Goal: Task Accomplishment & Management: Complete application form

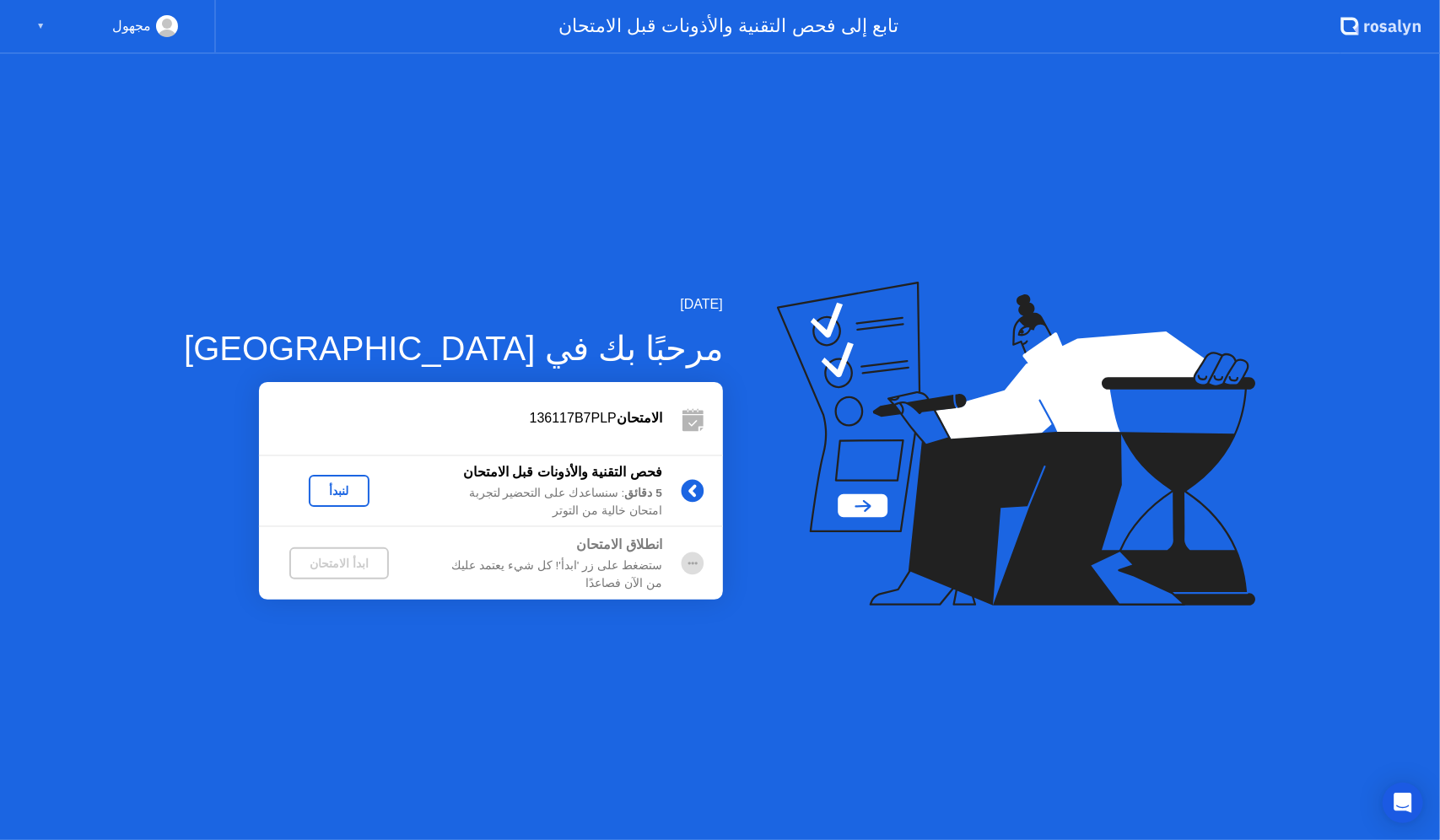
click at [315, 489] on div "لنبدأ" at bounding box center [338, 491] width 47 height 14
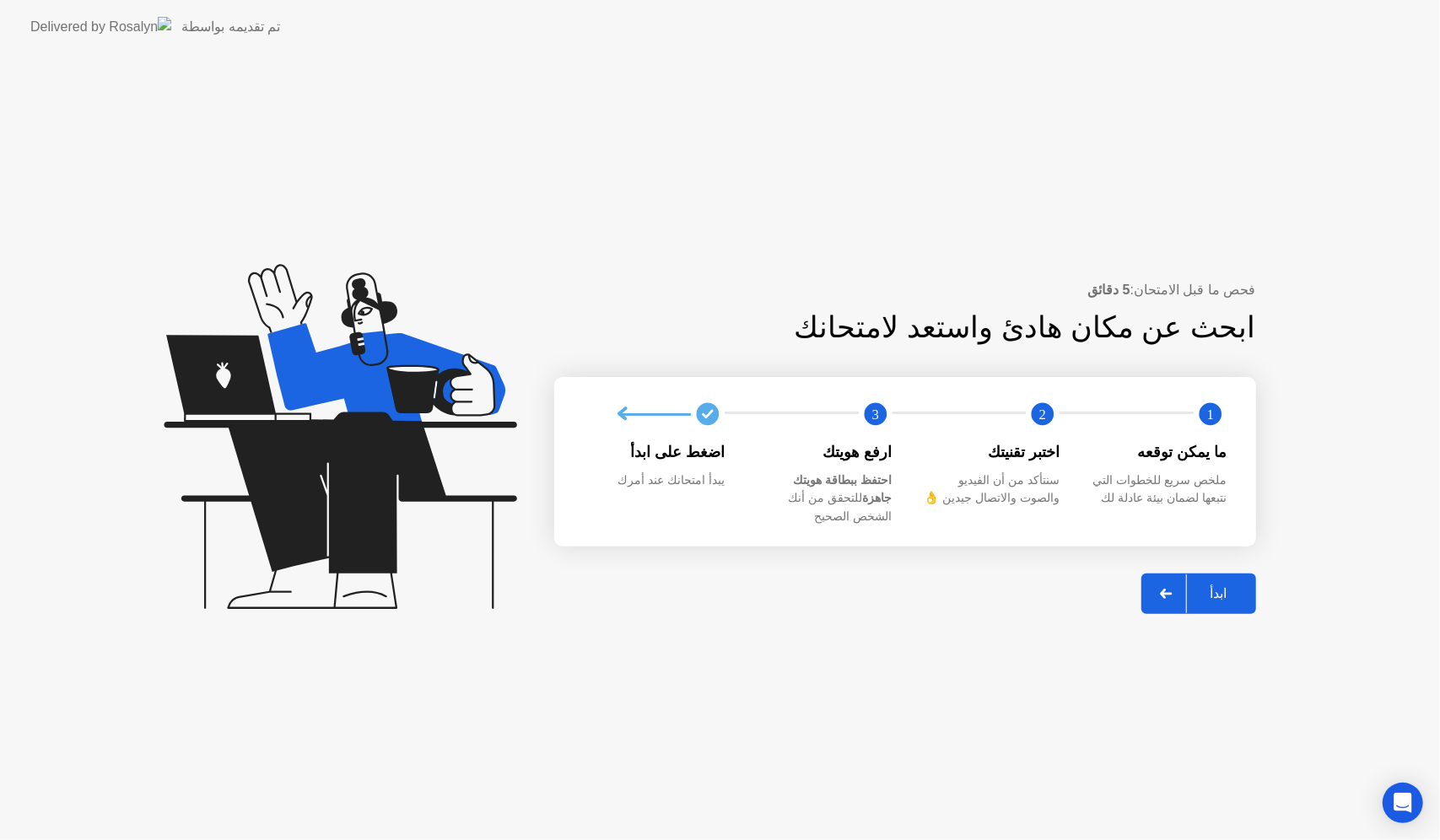
click at [1250, 585] on div "ابدأ" at bounding box center [1219, 593] width 64 height 16
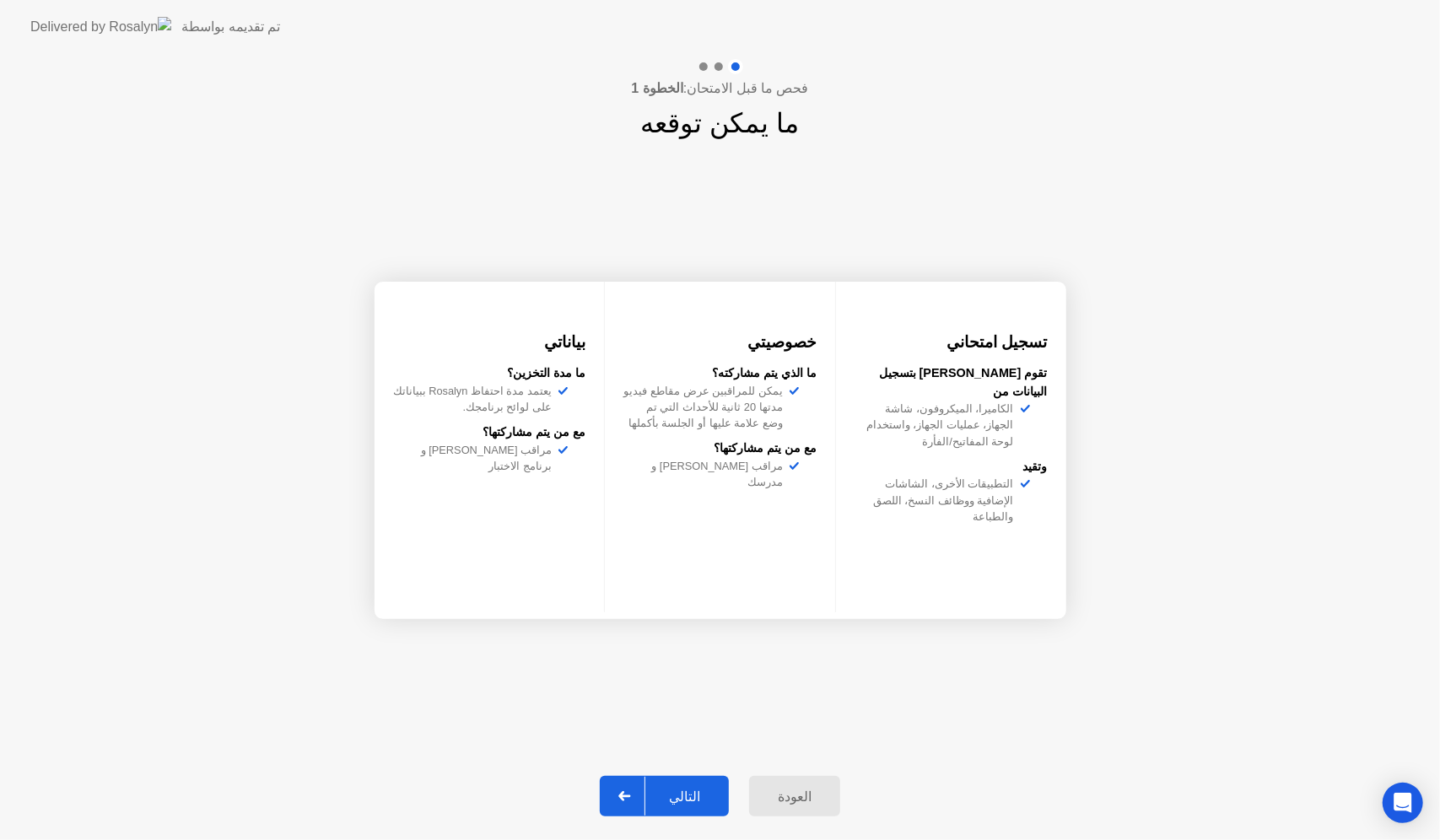
click at [675, 794] on div "التالي" at bounding box center [684, 796] width 79 height 16
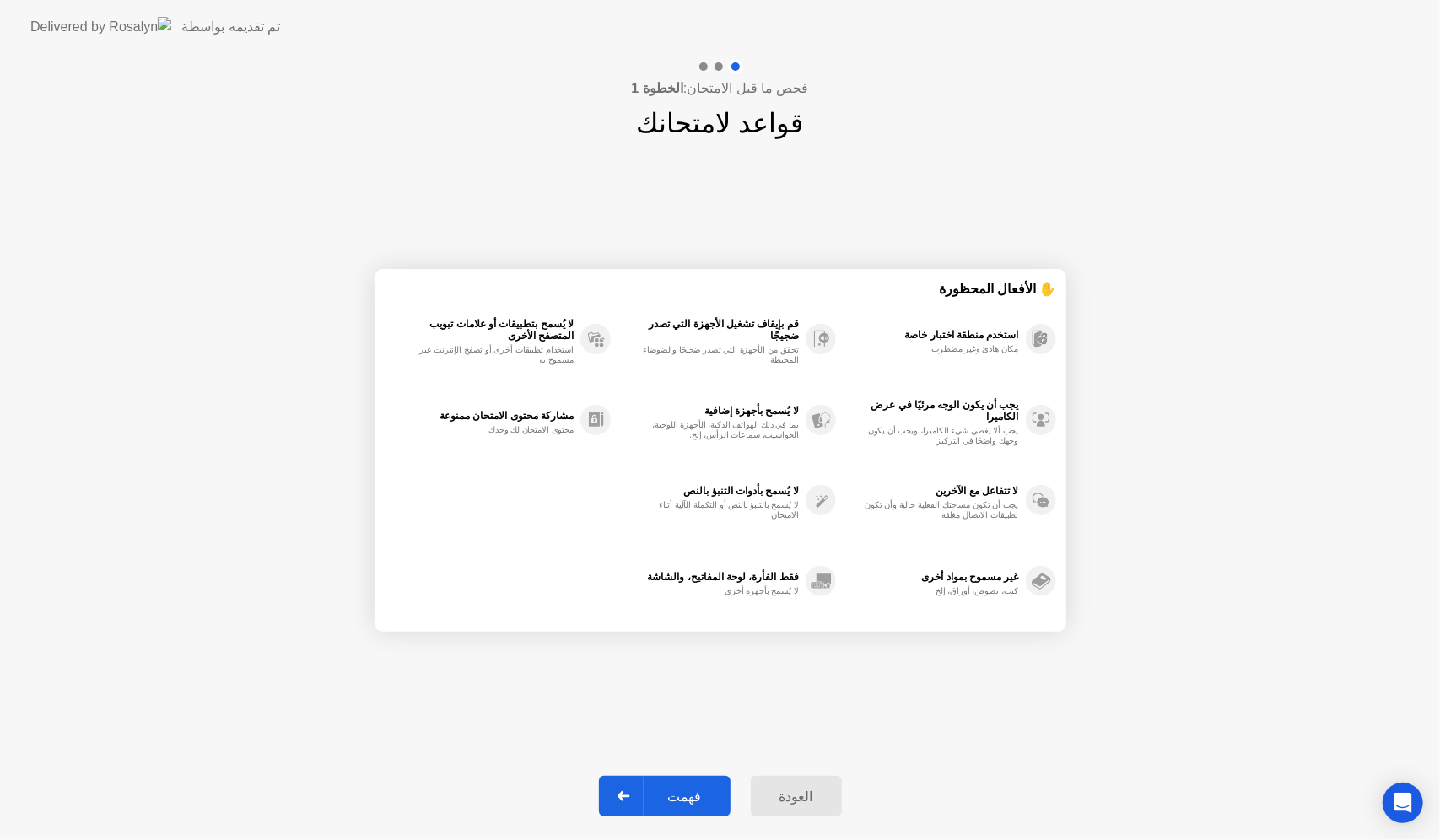
click at [675, 794] on div "فهمت" at bounding box center [685, 796] width 81 height 16
select select "**********"
select select "*******"
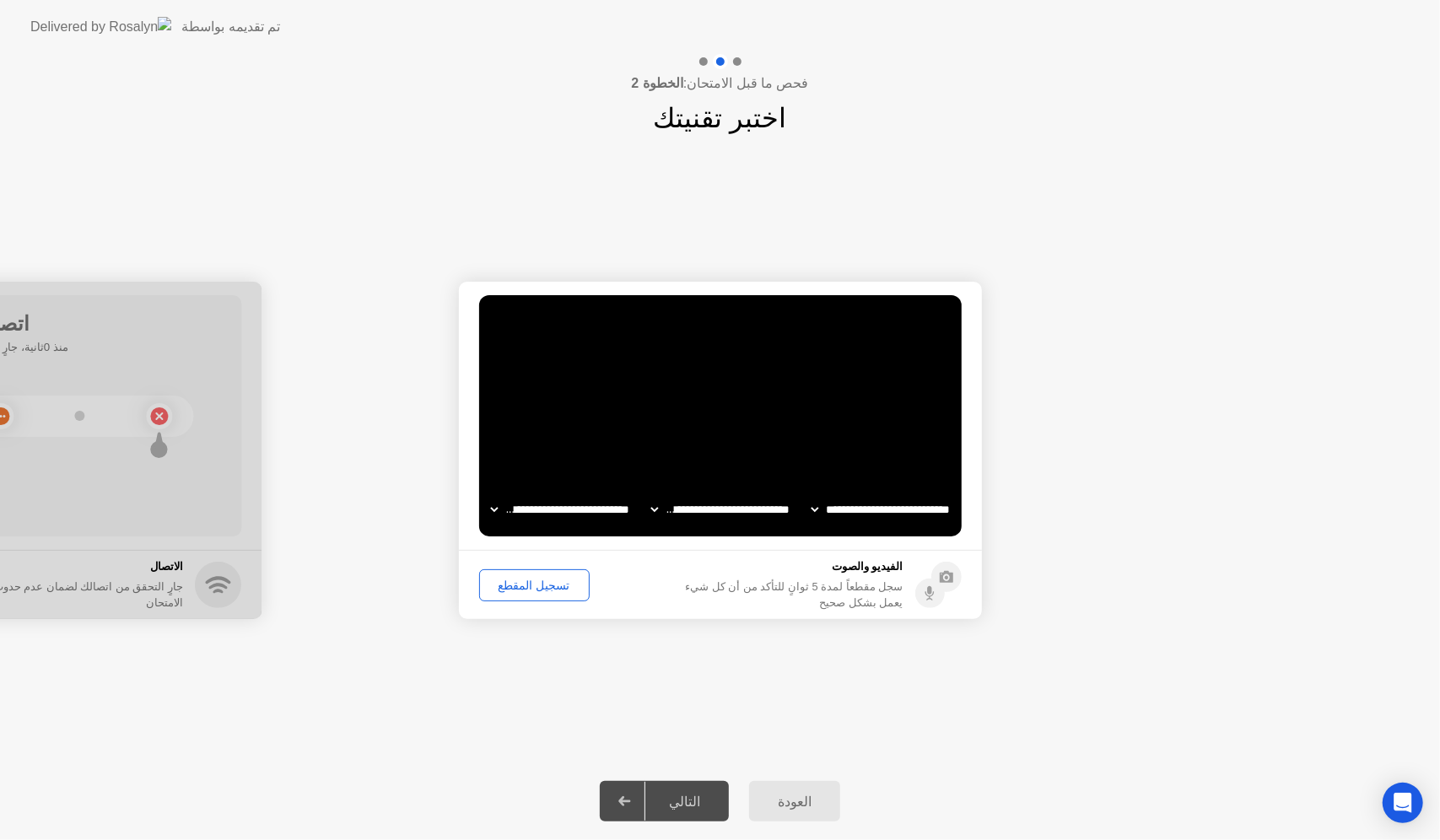
click at [523, 592] on div "تسجيل المقطع" at bounding box center [534, 586] width 99 height 14
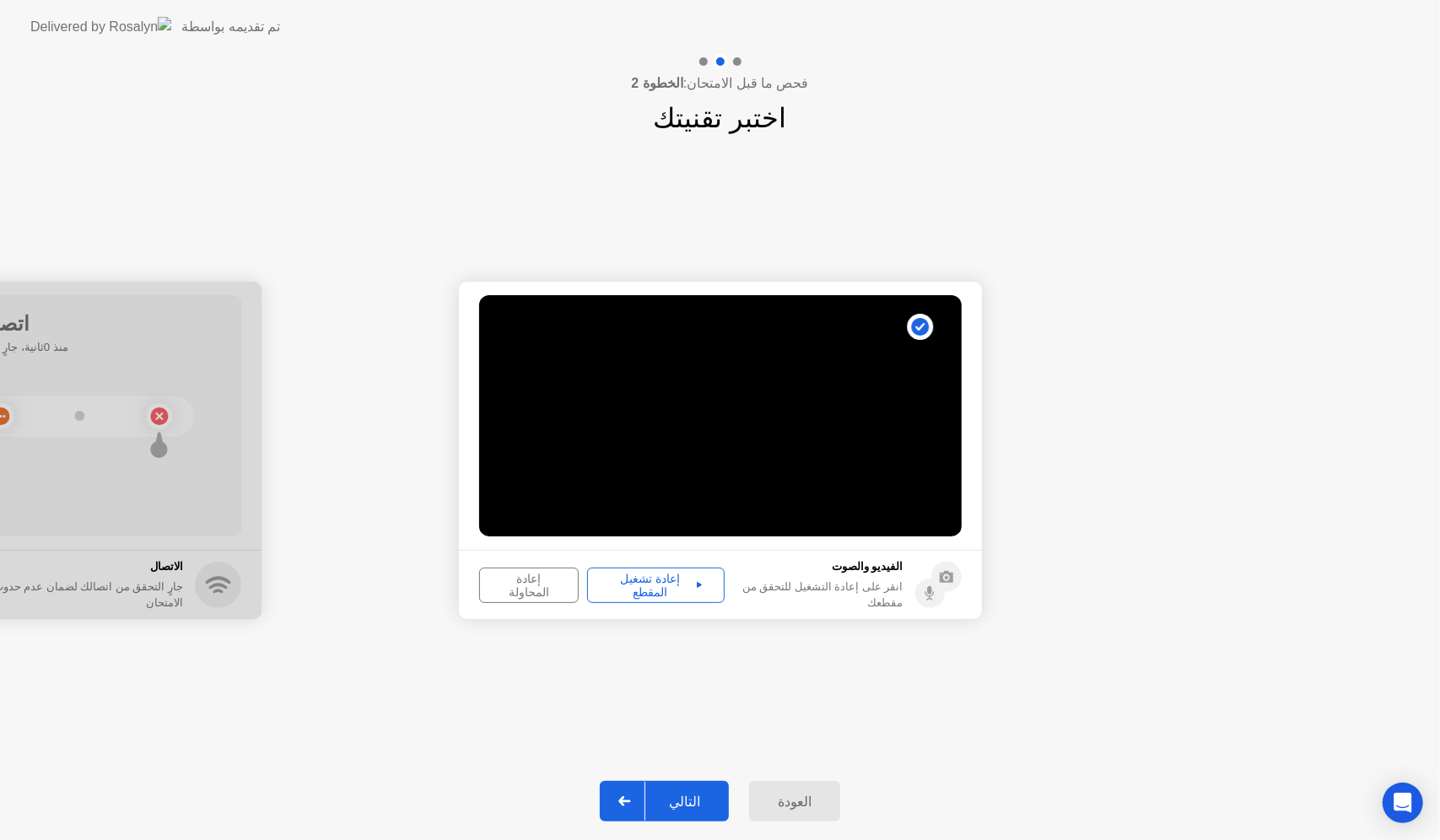
click at [678, 587] on div "إعادة تشغيل المقطع" at bounding box center [656, 585] width 126 height 27
click at [698, 803] on div "التالي" at bounding box center [684, 801] width 79 height 16
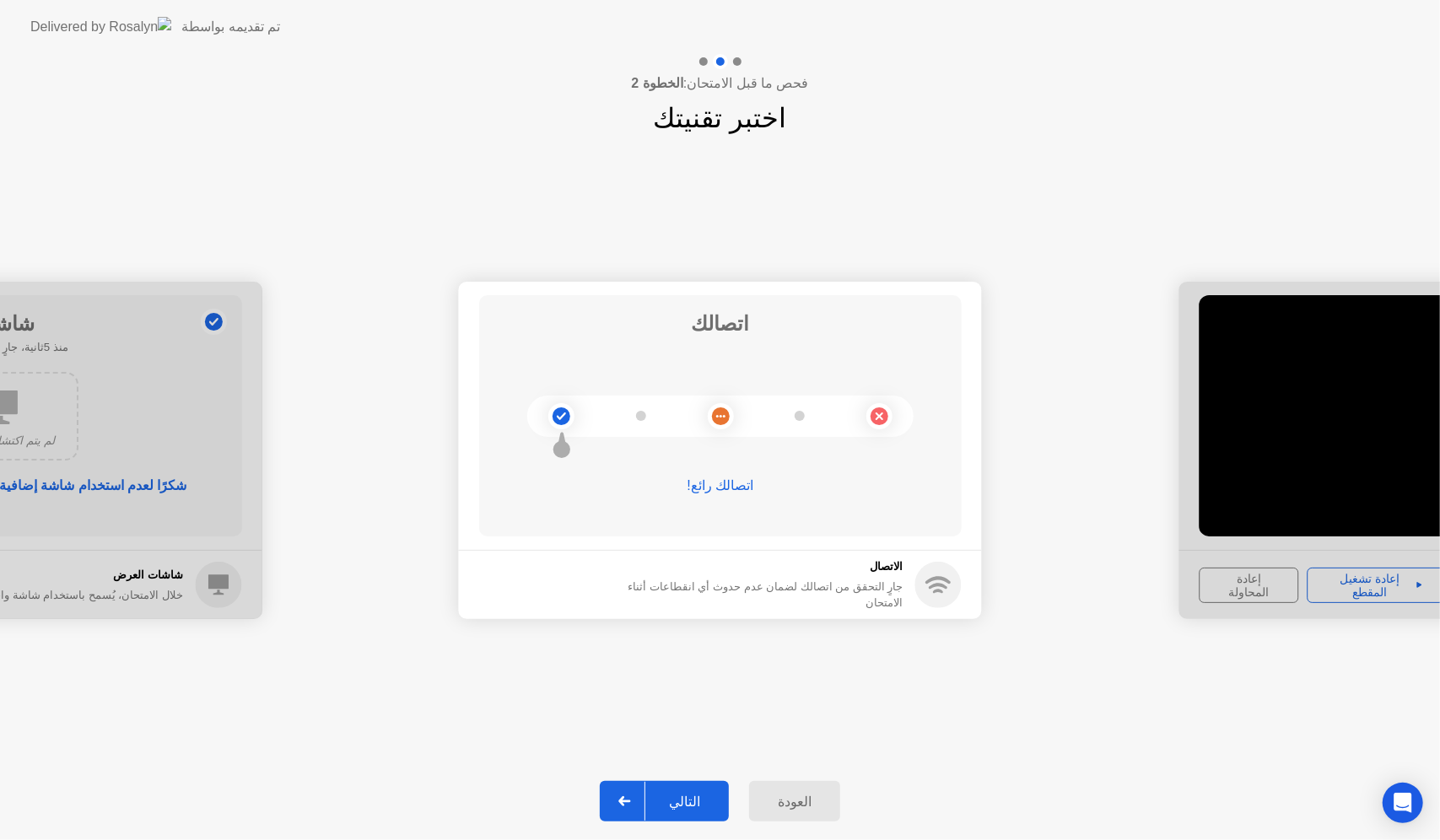
click at [698, 790] on button "التالي" at bounding box center [664, 801] width 129 height 41
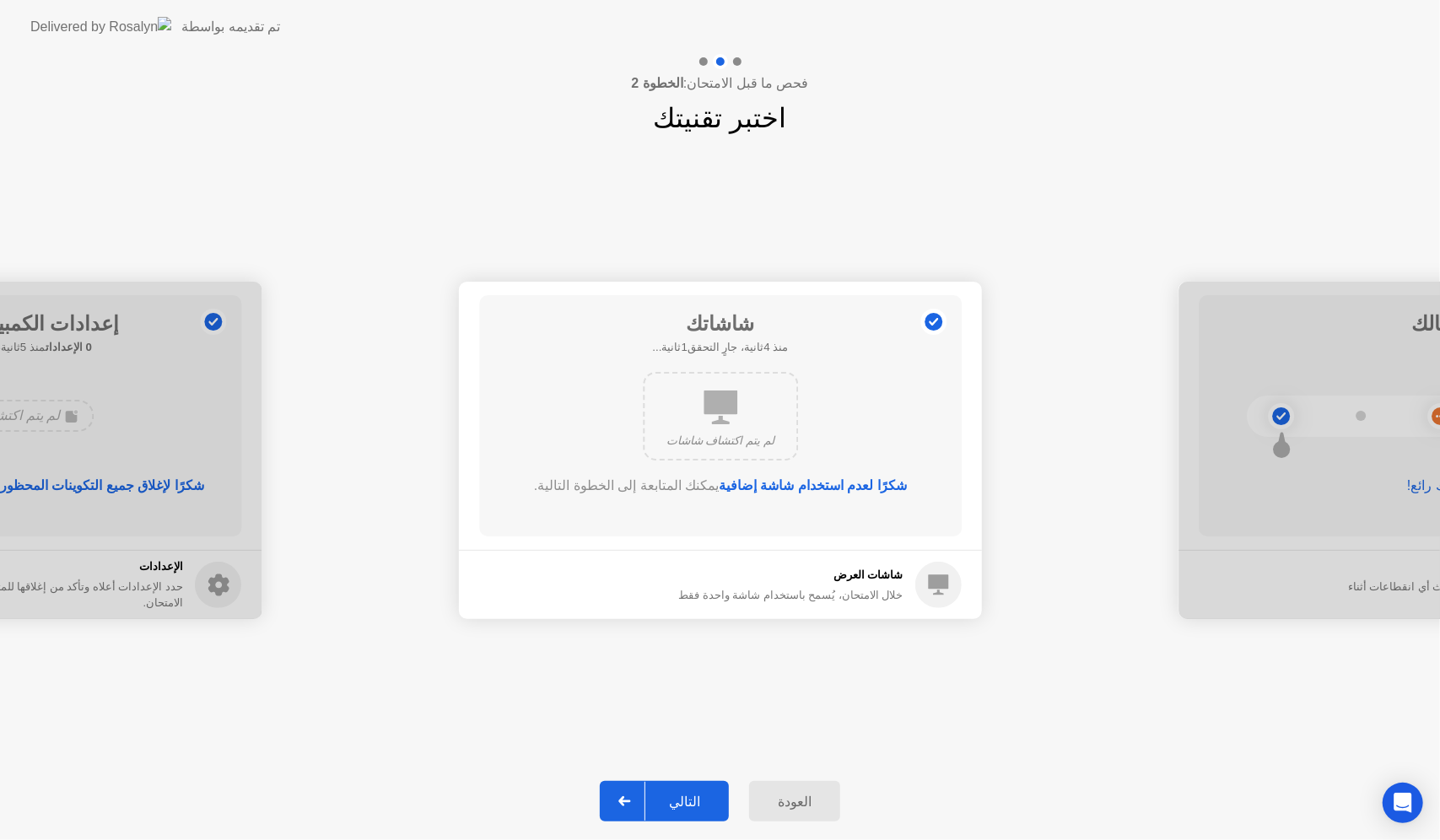
click at [686, 807] on div "التالي" at bounding box center [684, 801] width 79 height 16
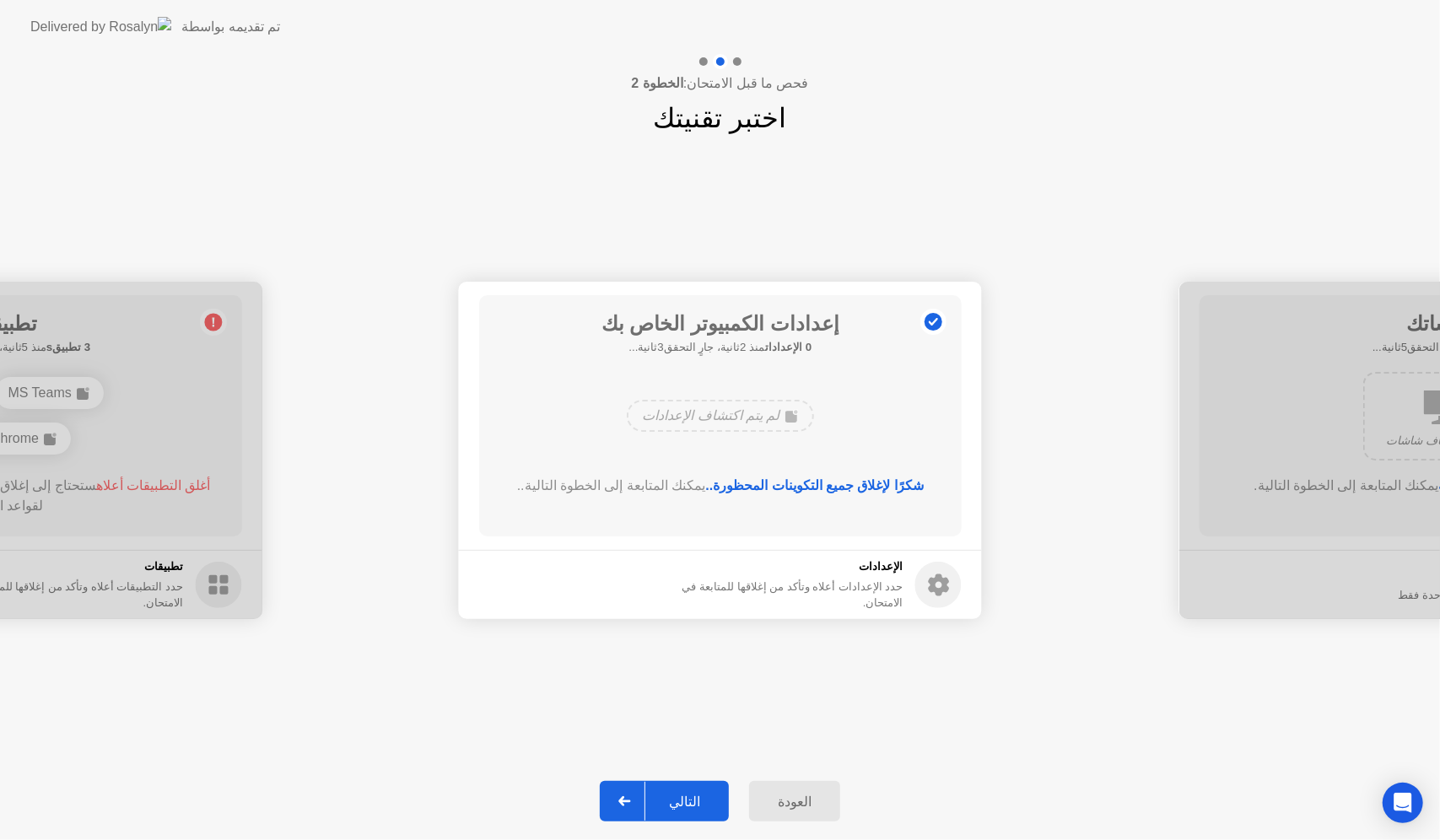
click at [694, 790] on button "التالي" at bounding box center [664, 801] width 129 height 41
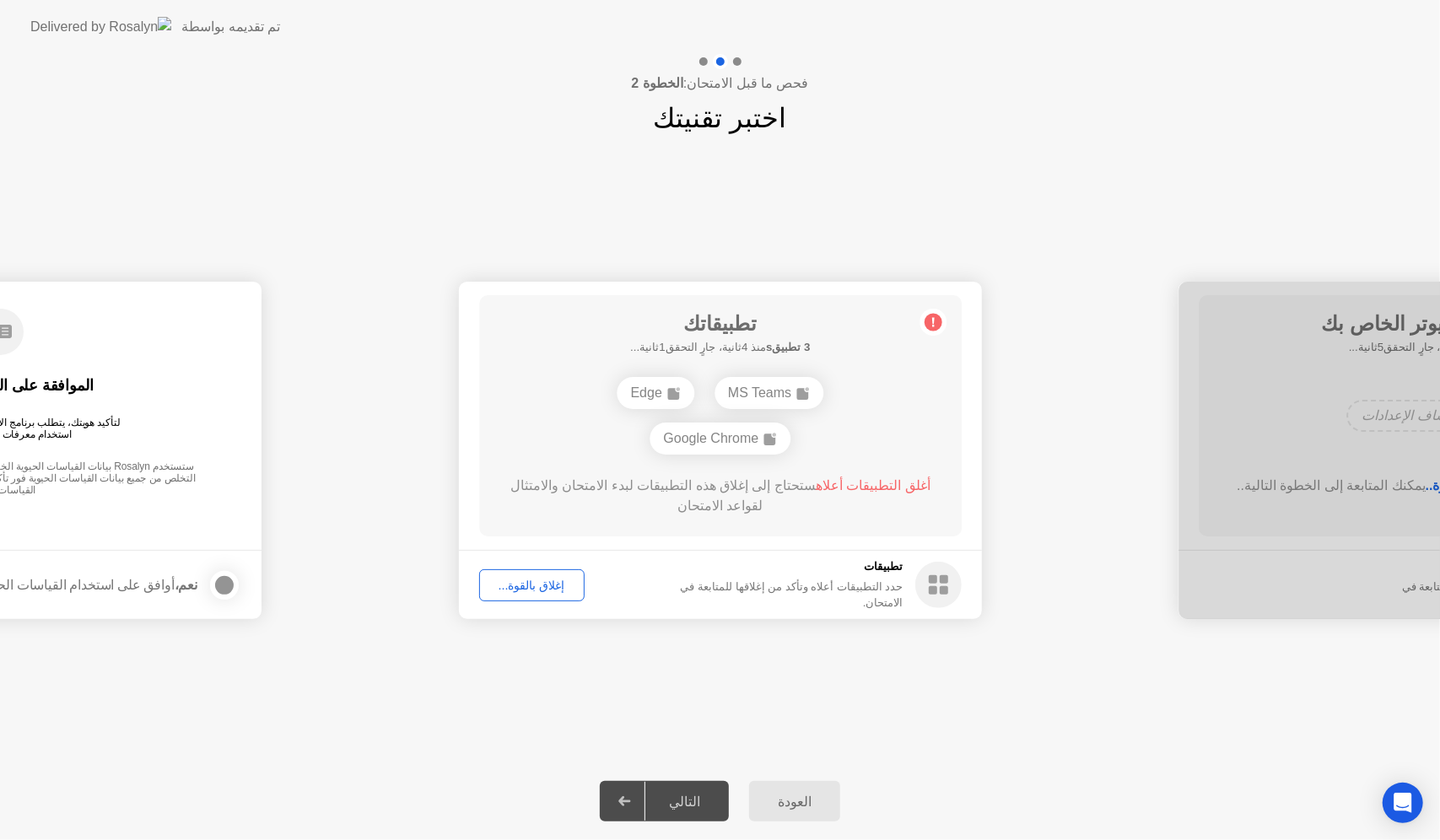
click at [541, 589] on div "إغلاق بالقوة..." at bounding box center [532, 586] width 94 height 14
click at [1400, 803] on icon "Open Intercom Messenger" at bounding box center [1401, 803] width 19 height 22
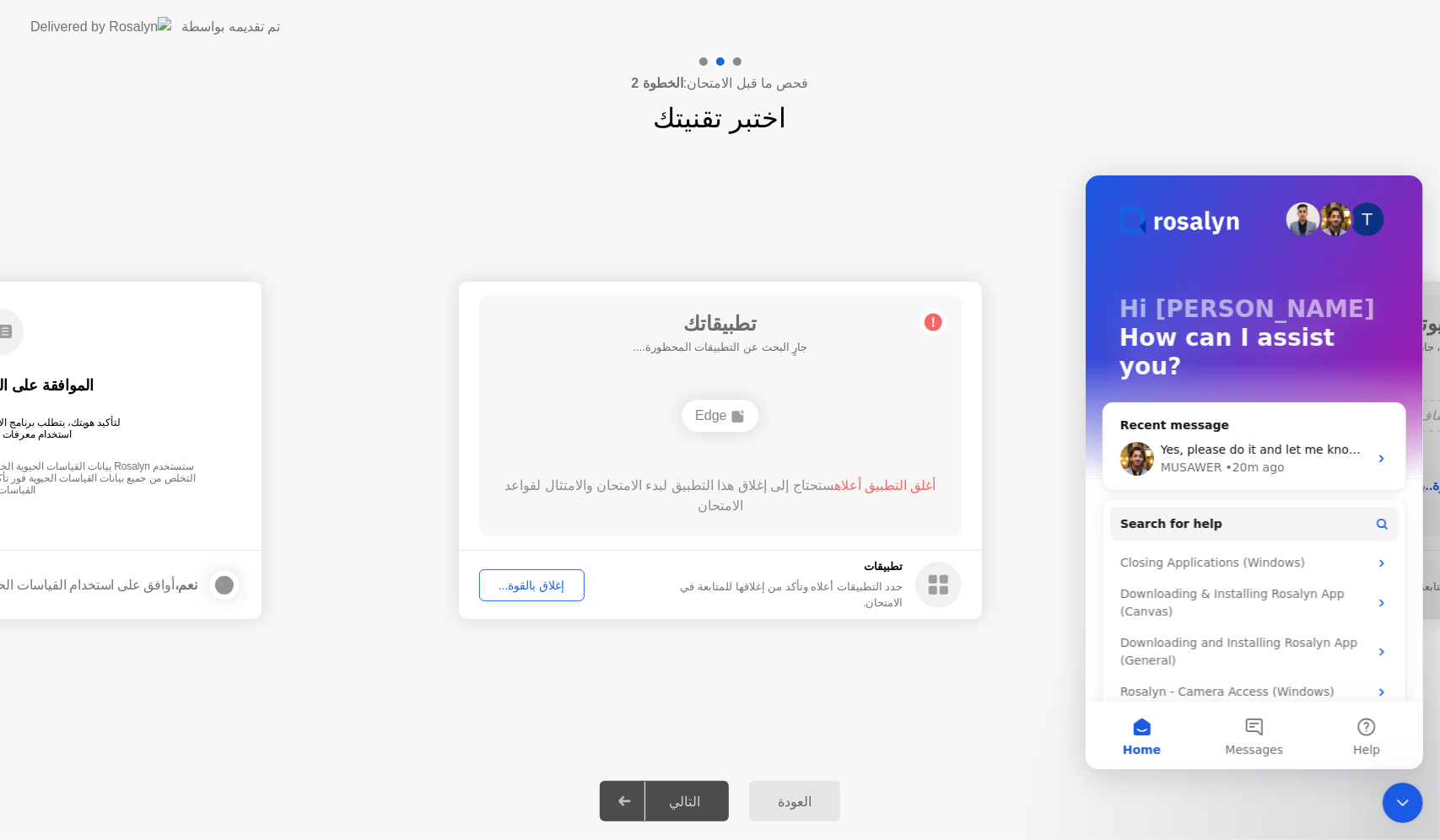
click at [1399, 803] on icon "Close Intercom Messenger" at bounding box center [1402, 801] width 12 height 7
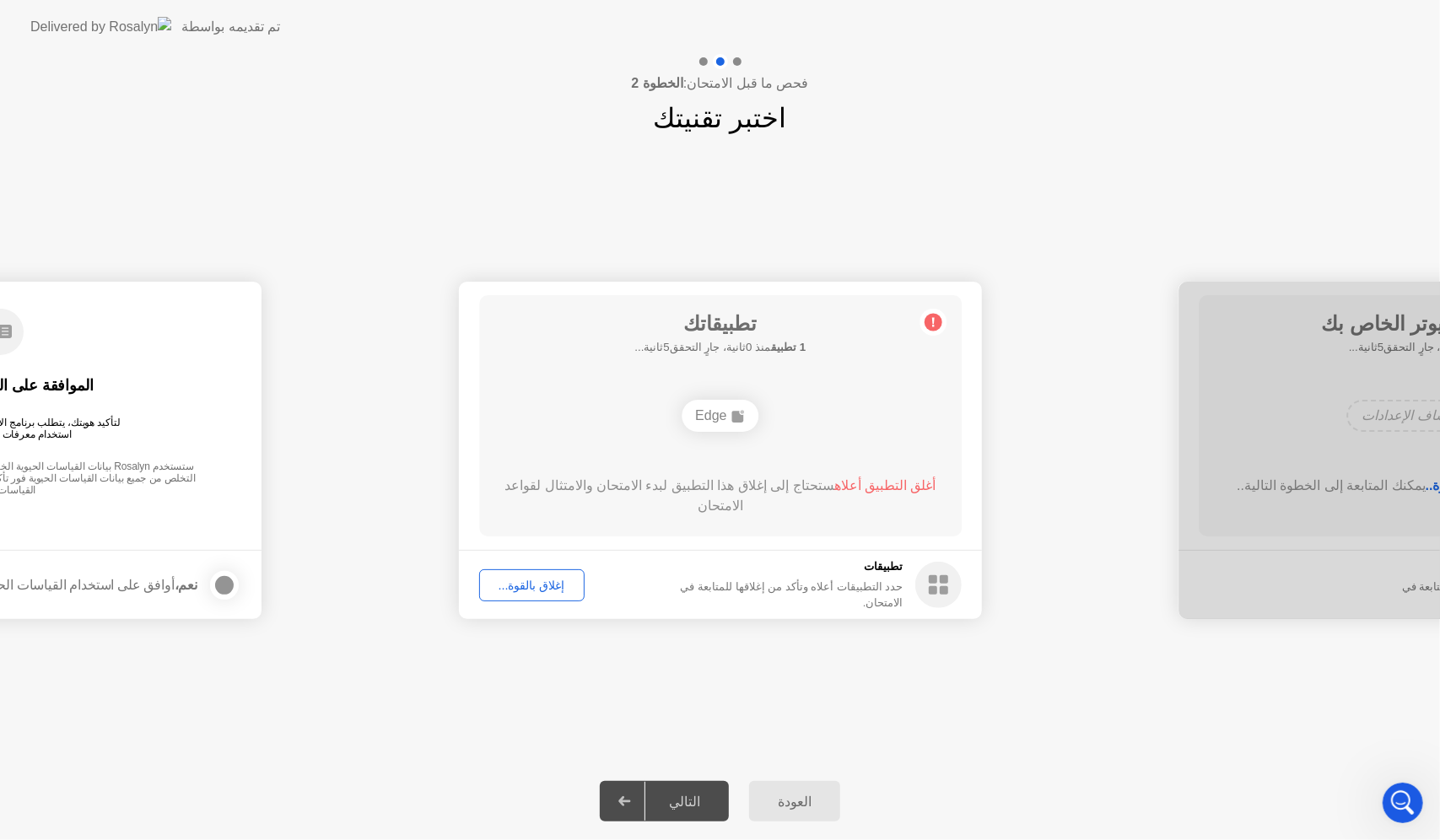
click at [936, 582] on rect at bounding box center [933, 579] width 8 height 8
click at [523, 589] on div "إغلاق بالقوة..." at bounding box center [532, 586] width 94 height 14
click at [545, 590] on div "إغلاق بالقوة..." at bounding box center [532, 586] width 94 height 14
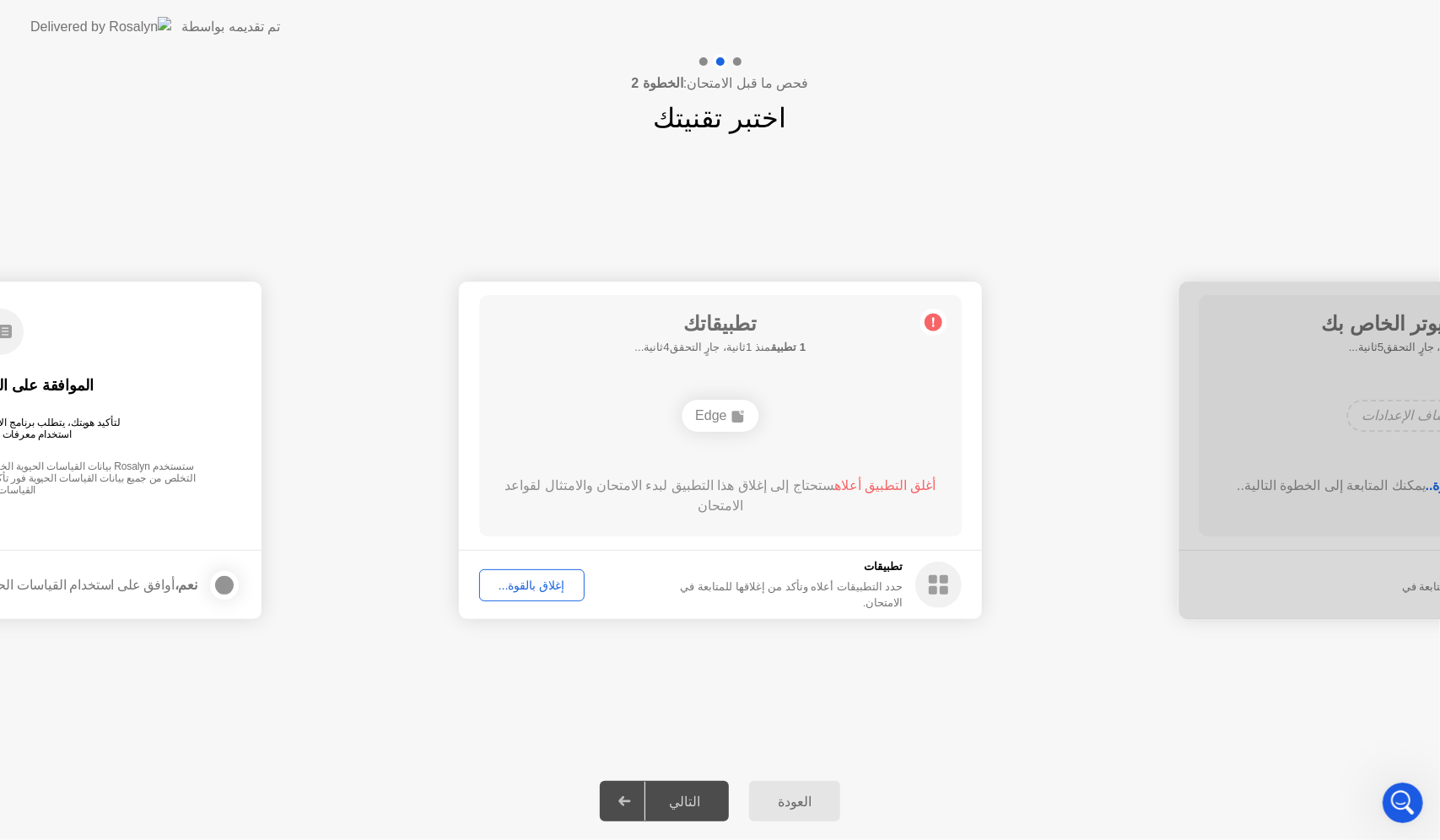
click at [809, 793] on div "العودة" at bounding box center [794, 801] width 81 height 16
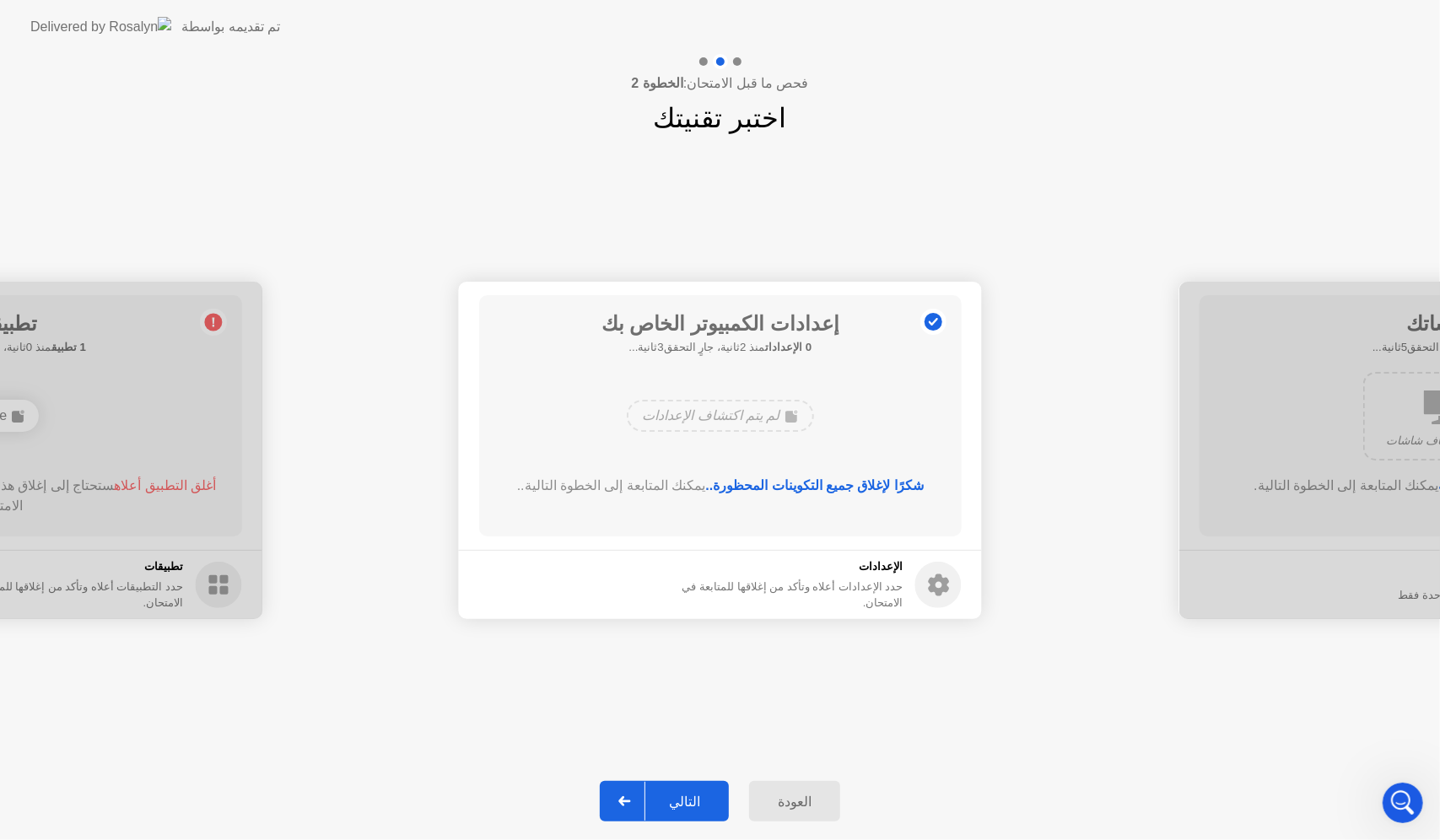
click at [787, 796] on div "العودة" at bounding box center [794, 801] width 81 height 16
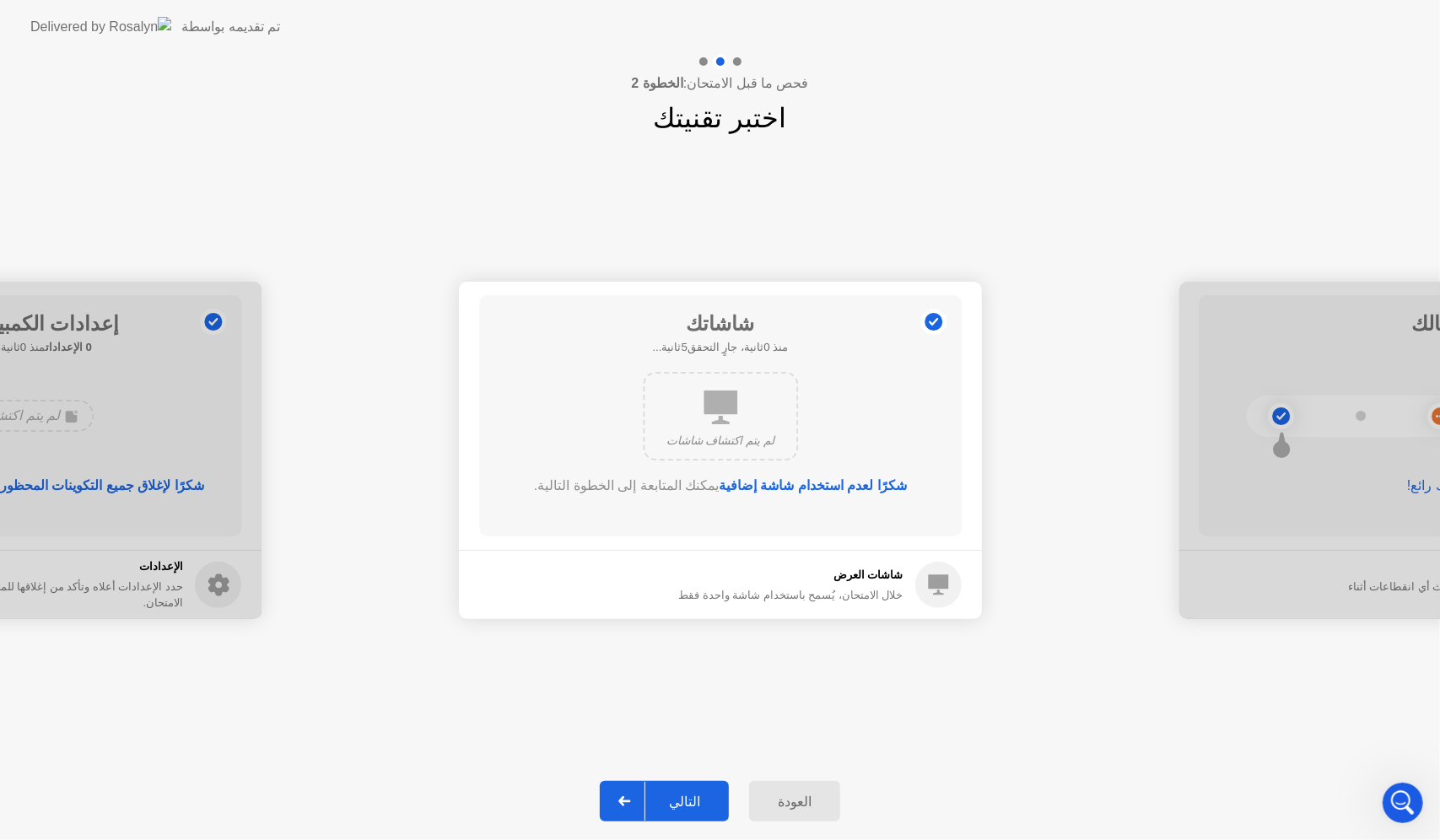
click at [670, 803] on div "التالي" at bounding box center [684, 801] width 79 height 16
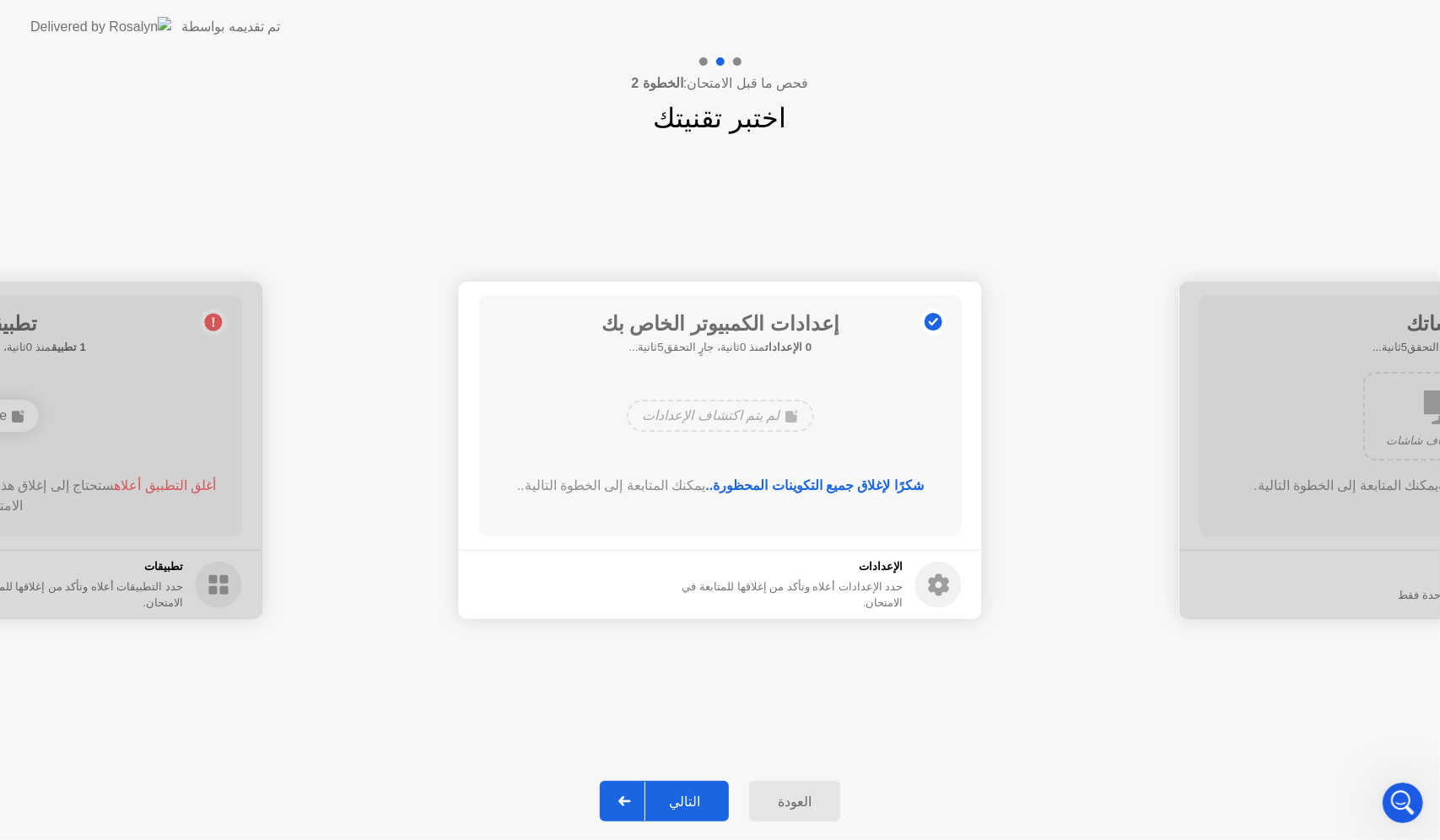
click at [670, 803] on div "التالي" at bounding box center [684, 801] width 79 height 16
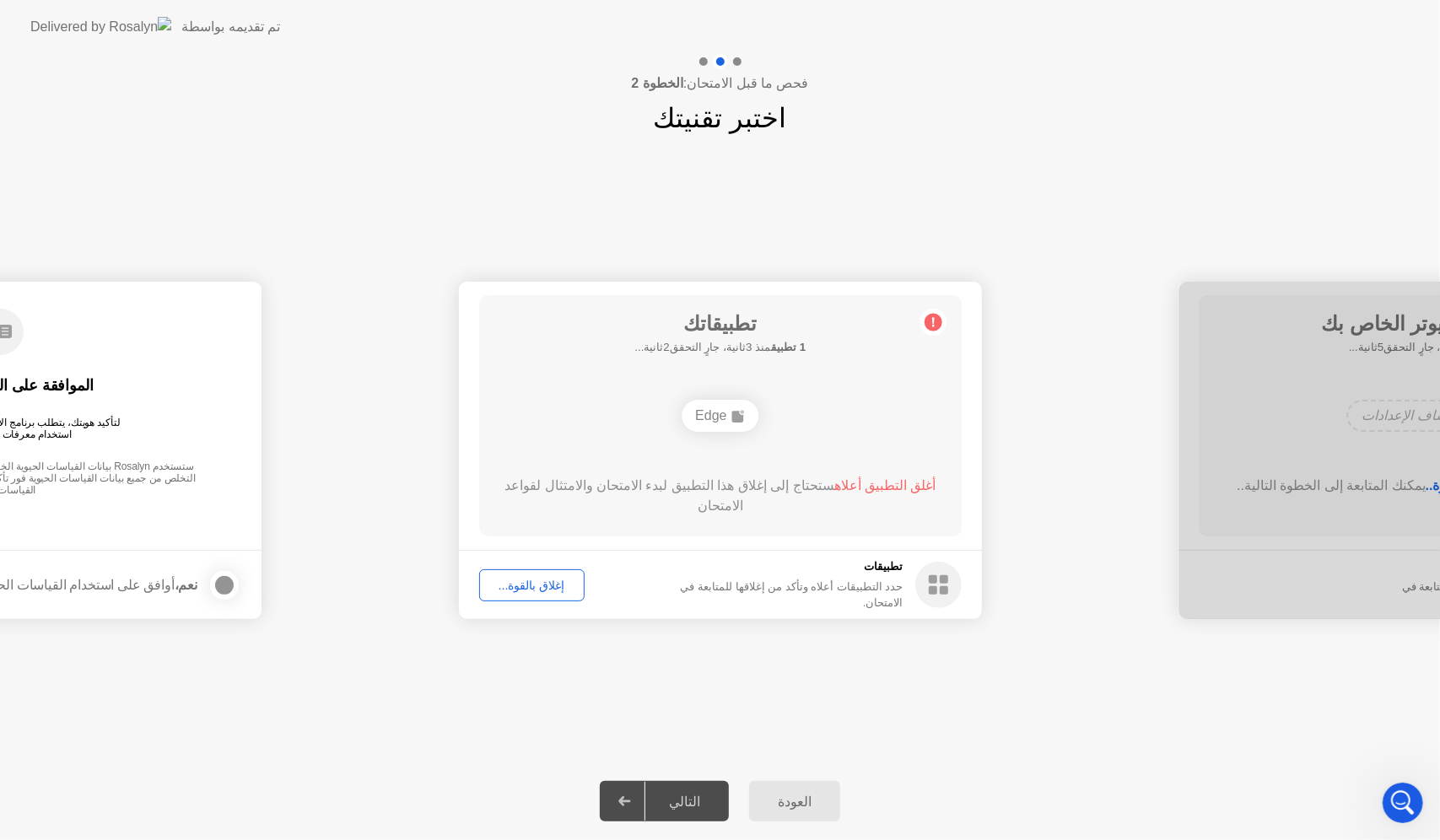
click at [540, 586] on div "إغلاق بالقوة..." at bounding box center [532, 586] width 94 height 14
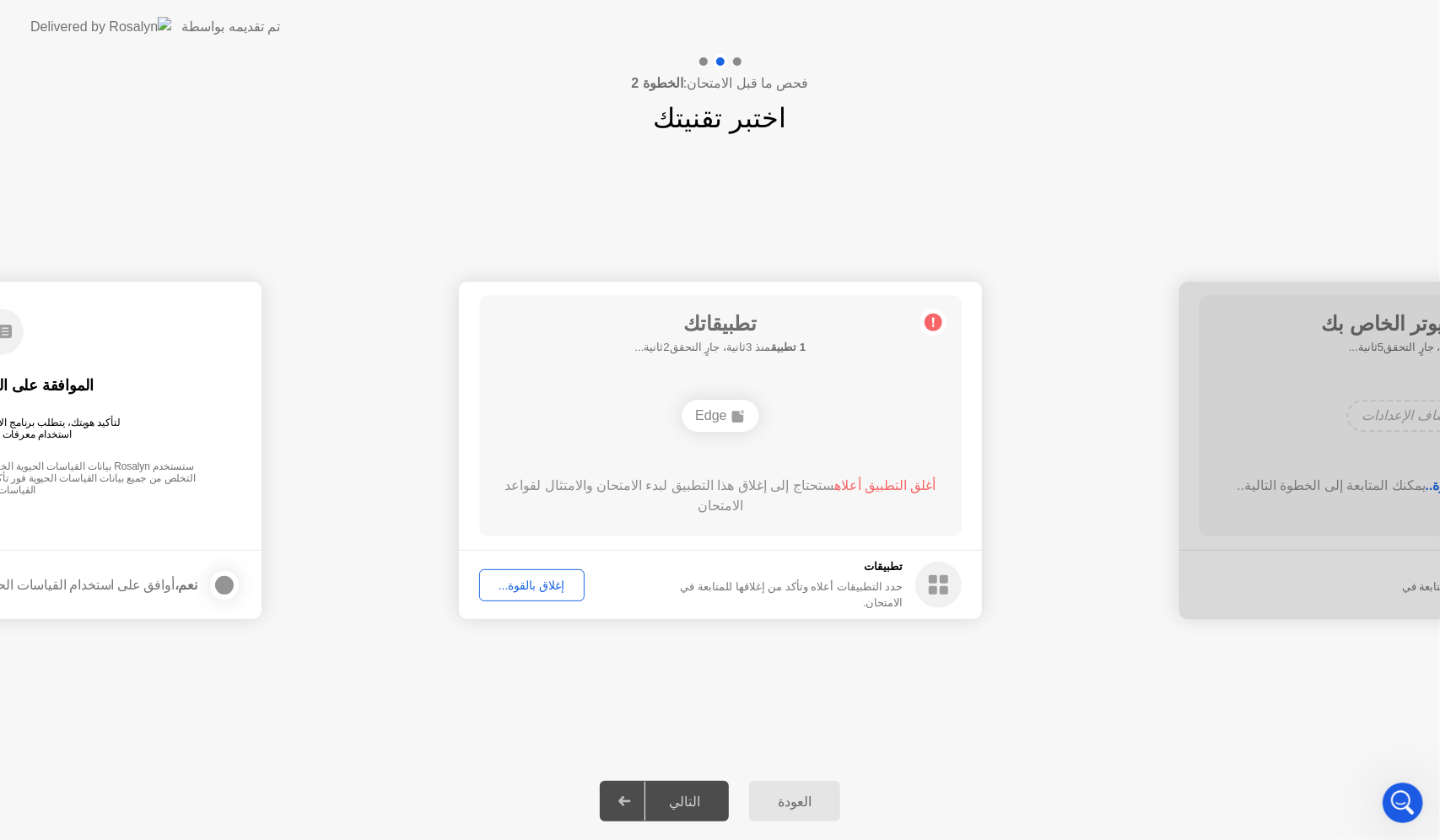
click at [941, 585] on circle at bounding box center [938, 585] width 47 height 47
click at [907, 575] on div "تطبيقات حدد التطبيقات أعلاه وتأكد من إغلاقها للمتابعة في الامتحان." at bounding box center [804, 584] width 314 height 52
click at [897, 573] on h5 "تطبيقات" at bounding box center [775, 566] width 255 height 17
click at [886, 599] on div "حدد التطبيقات أعلاه وتأكد من إغلاقها للمتابعة في الامتحان." at bounding box center [775, 595] width 255 height 32
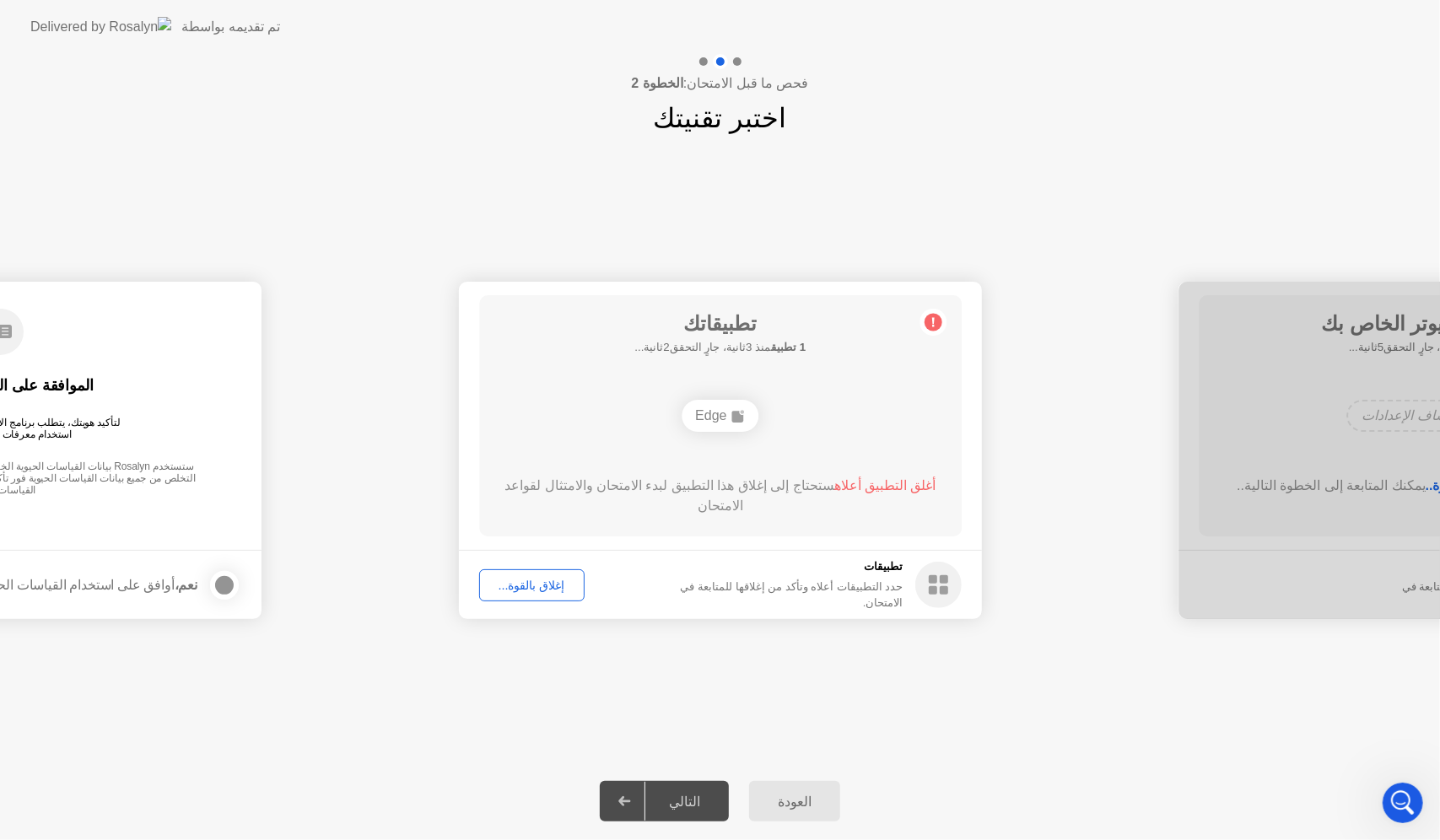
click at [535, 579] on div "إغلاق بالقوة..." at bounding box center [532, 586] width 94 height 14
click at [538, 583] on div "إغلاق بالقوة..." at bounding box center [532, 586] width 94 height 14
click at [776, 803] on div "العودة" at bounding box center [794, 801] width 81 height 16
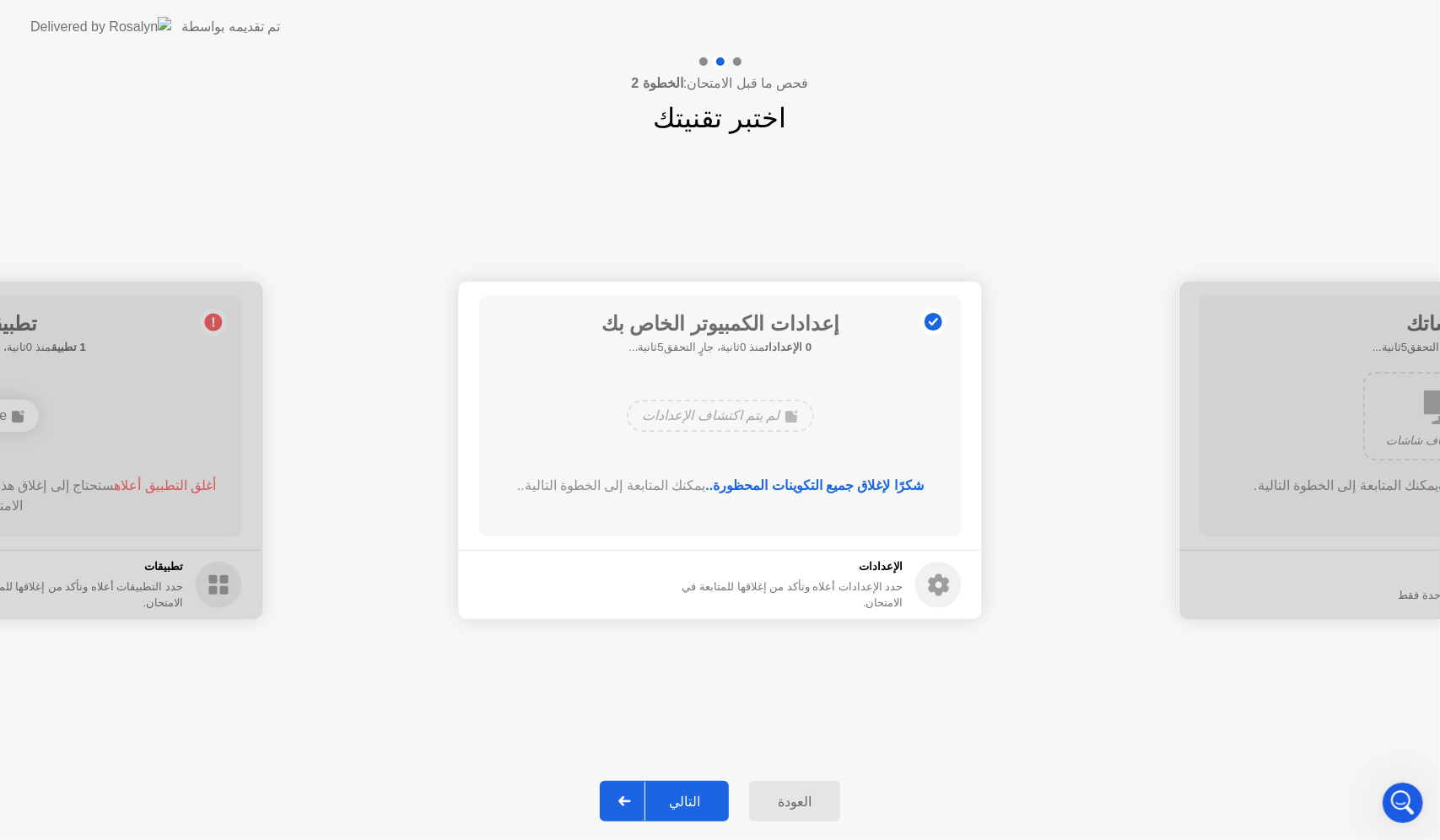
click at [726, 792] on button "التالي" at bounding box center [664, 801] width 129 height 41
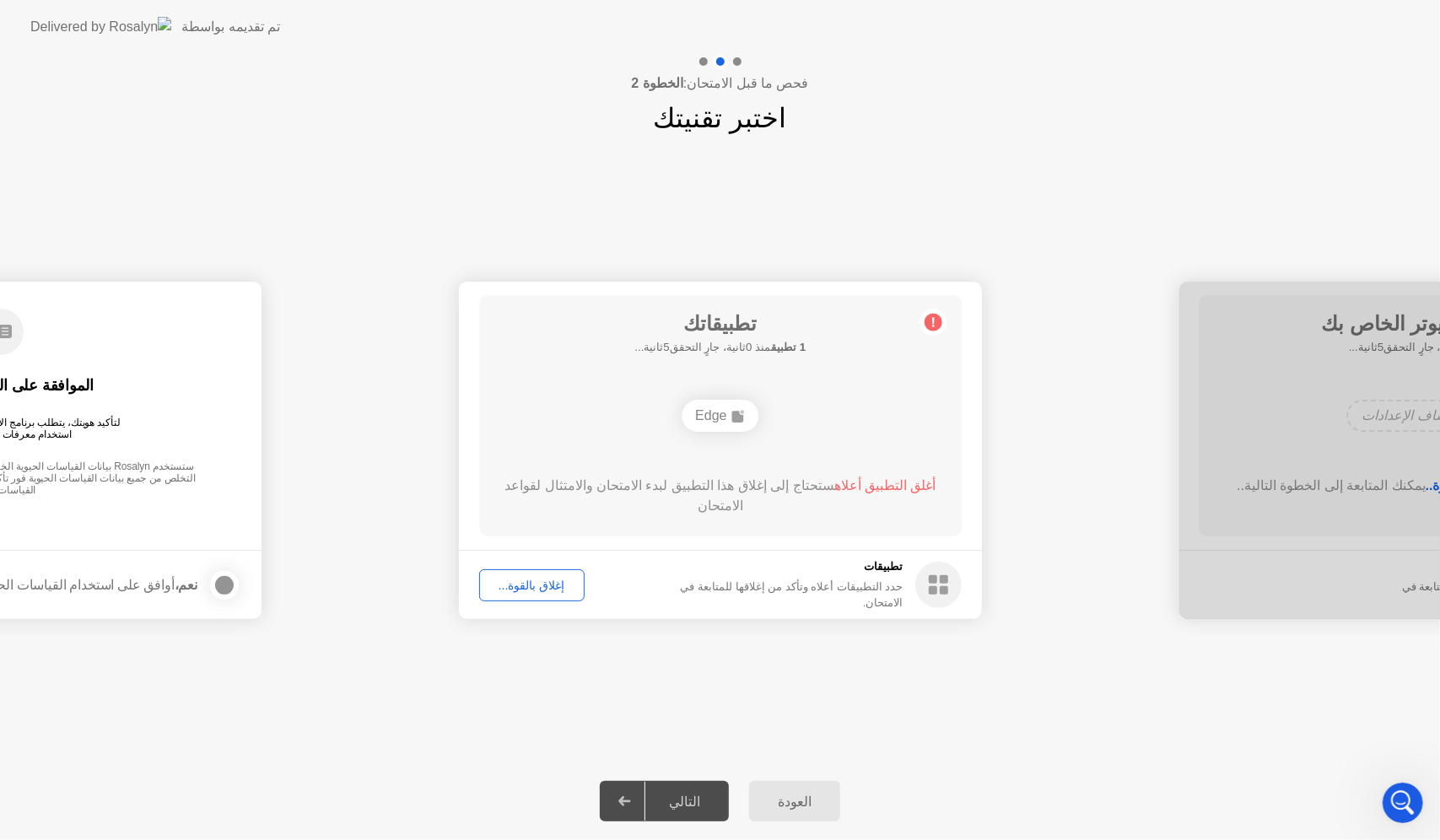
click at [712, 419] on div "Edge" at bounding box center [720, 416] width 77 height 32
click at [526, 582] on div "إغلاق بالقوة..." at bounding box center [532, 586] width 94 height 14
click at [523, 589] on div "إغلاق بالقوة..." at bounding box center [532, 586] width 94 height 14
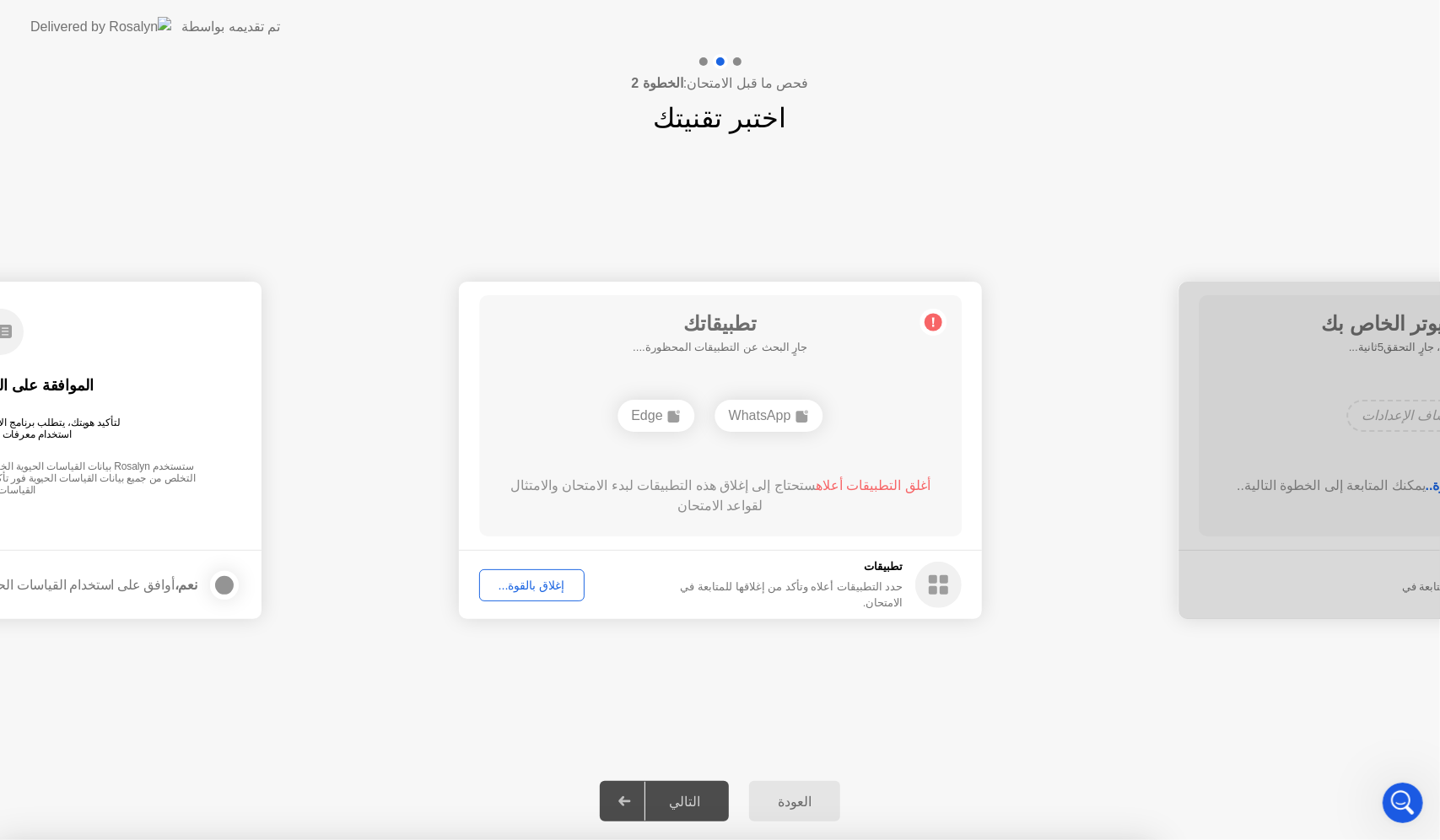
click at [776, 800] on div "العودة" at bounding box center [794, 801] width 81 height 16
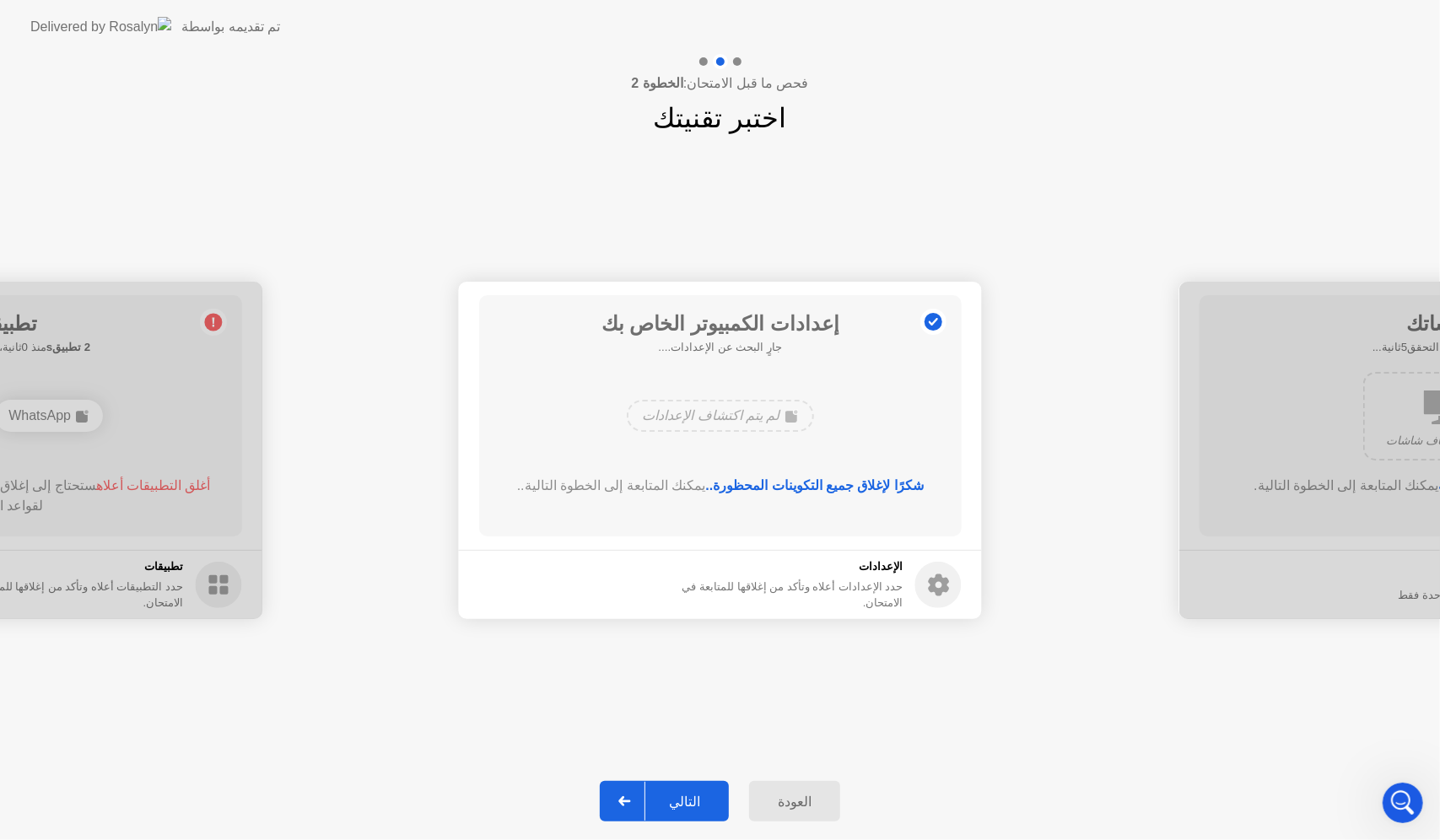
click at [776, 800] on div "العودة" at bounding box center [794, 801] width 81 height 16
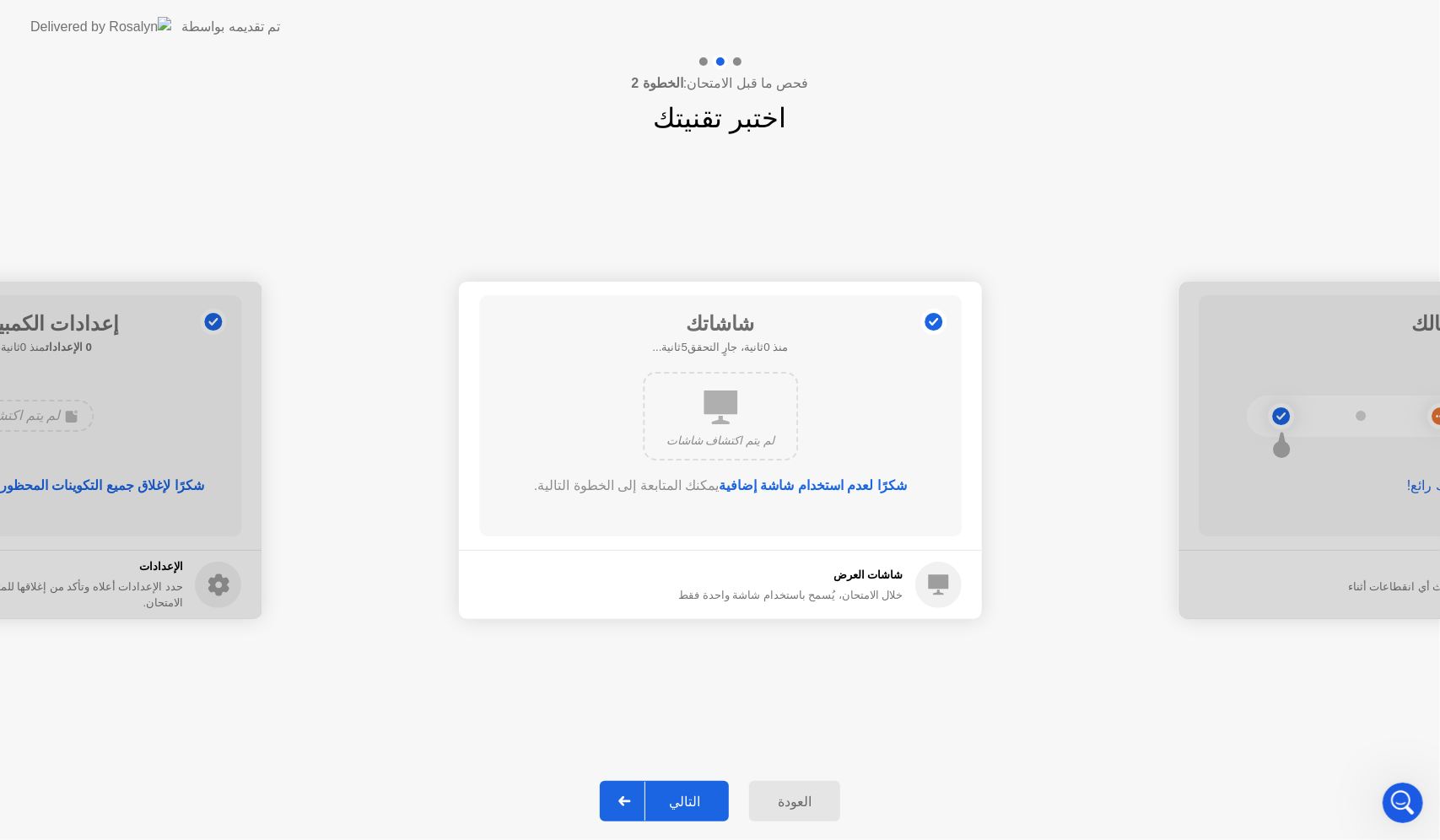
click at [777, 800] on div "العودة" at bounding box center [794, 801] width 81 height 16
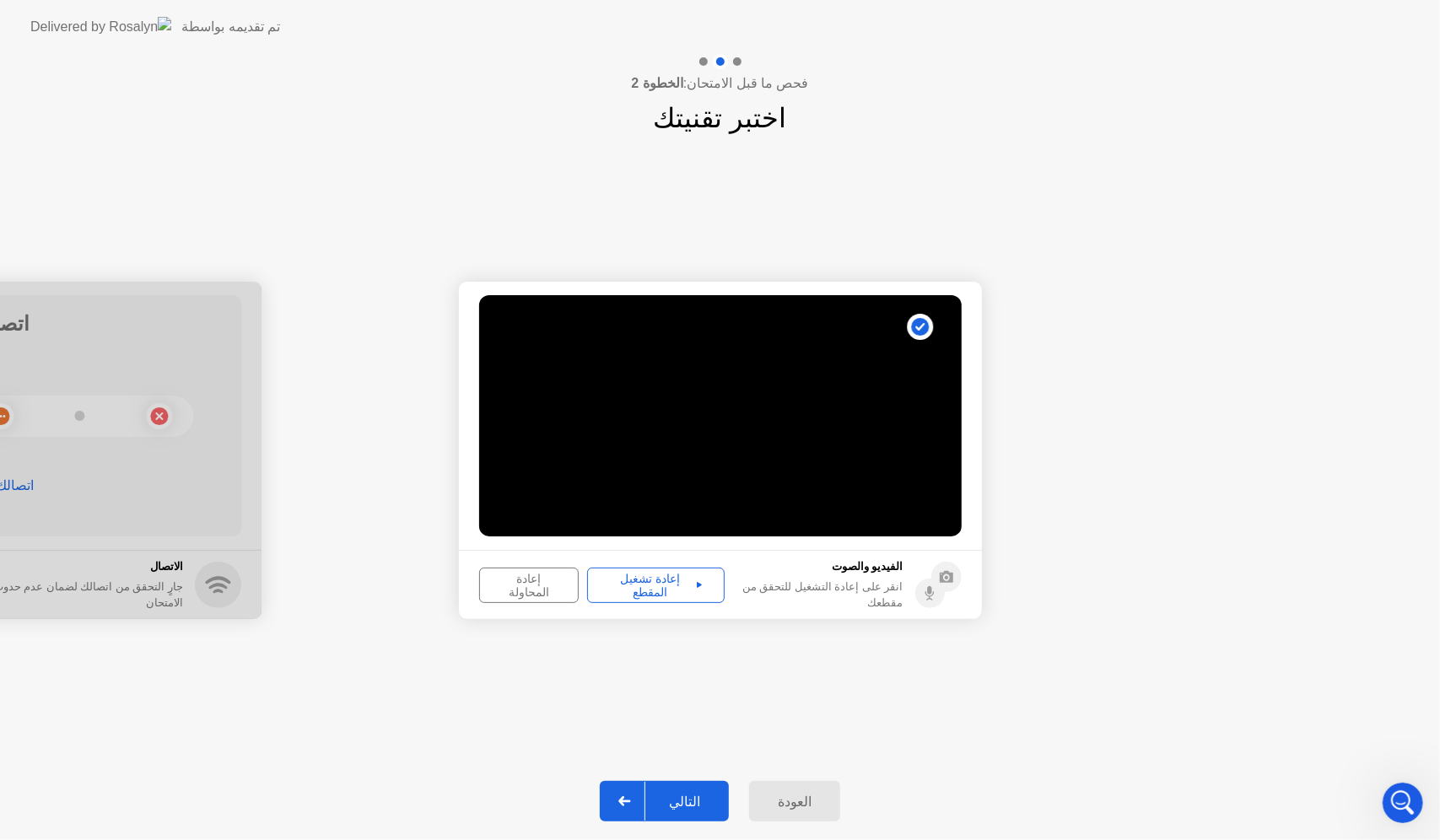
click at [777, 800] on div "العودة" at bounding box center [794, 801] width 81 height 16
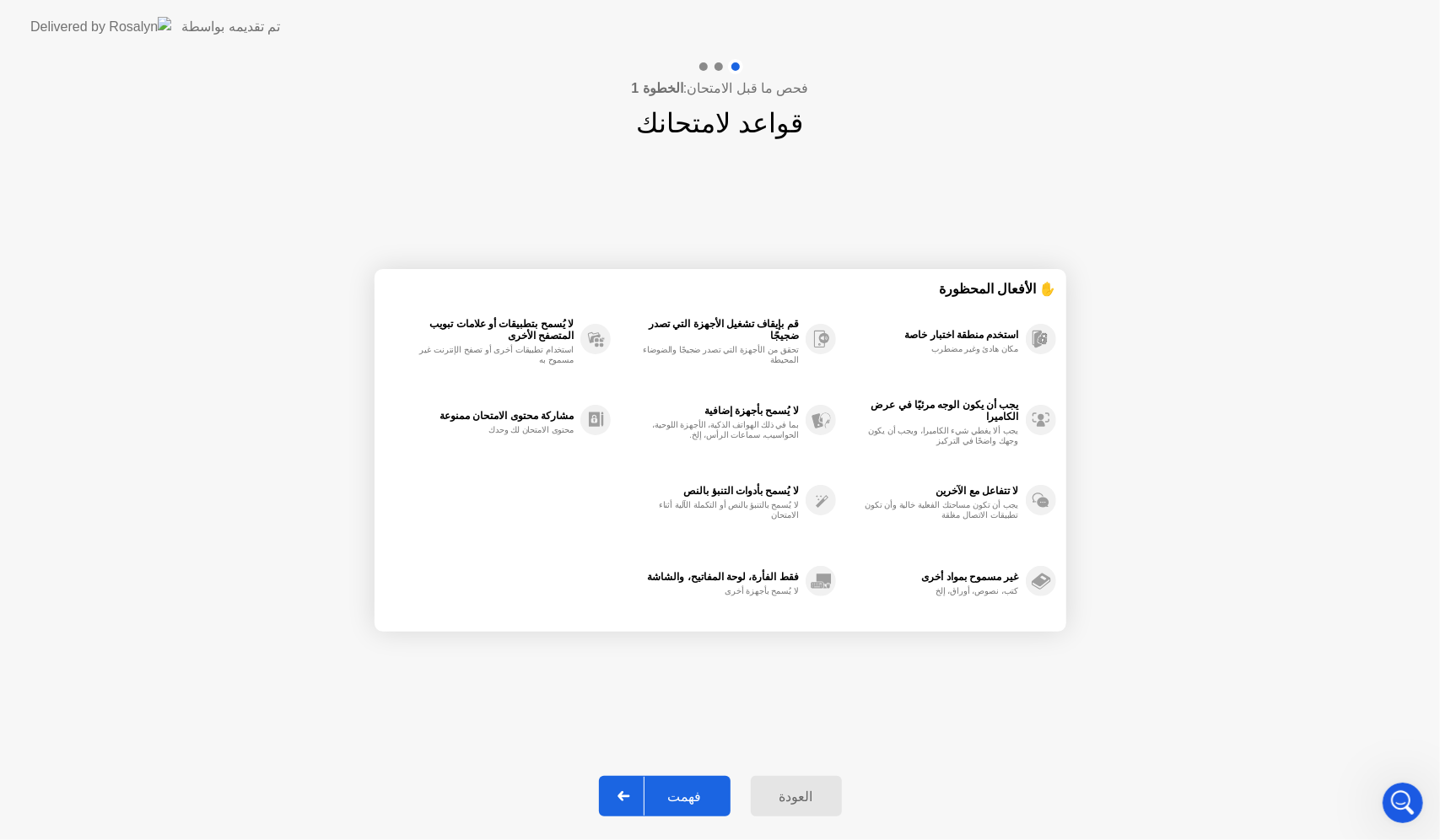
click at [777, 800] on div "العودة" at bounding box center [795, 796] width 81 height 16
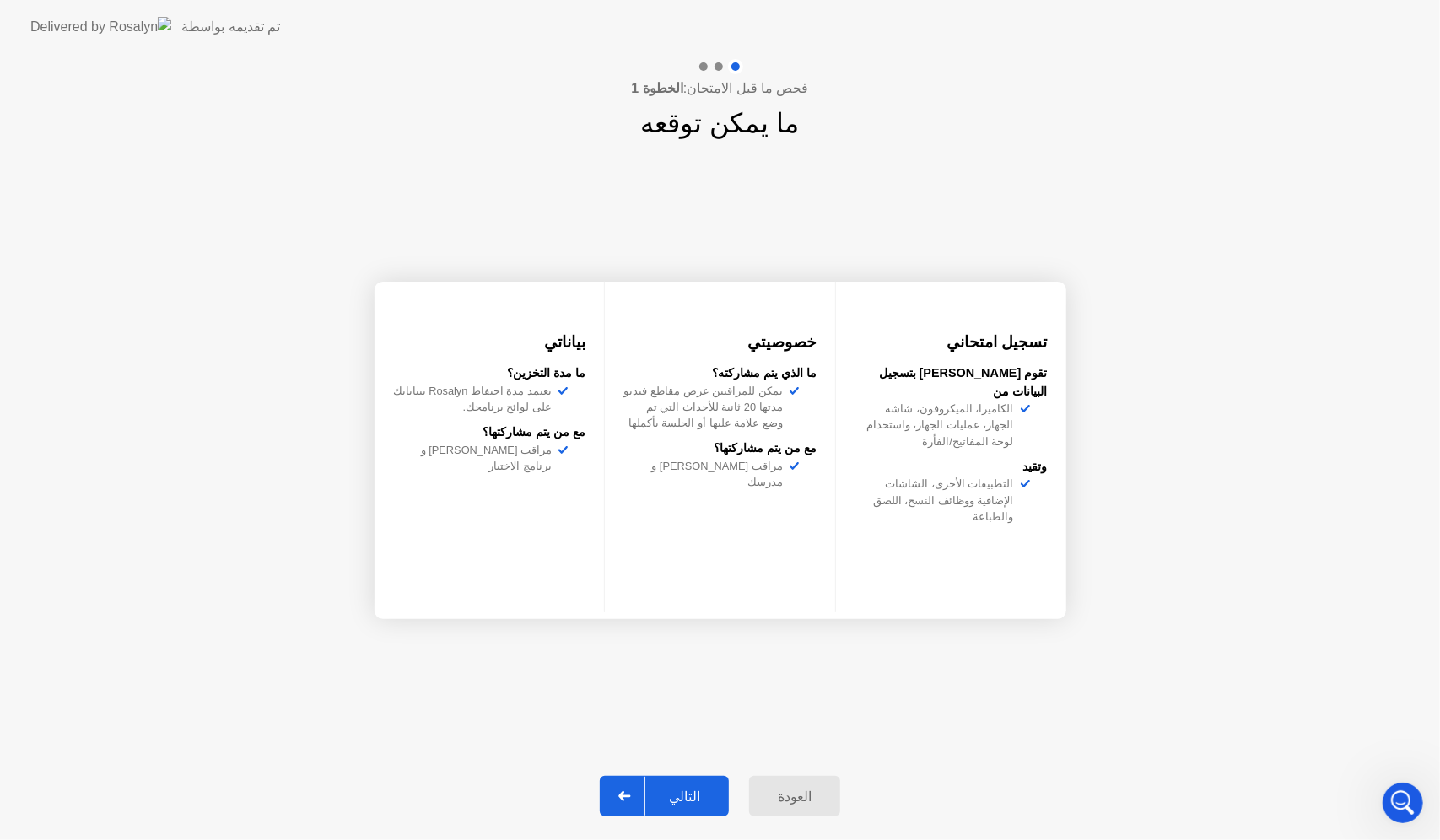
click at [777, 800] on div "العودة" at bounding box center [794, 796] width 81 height 16
